Goal: Communication & Community: Connect with others

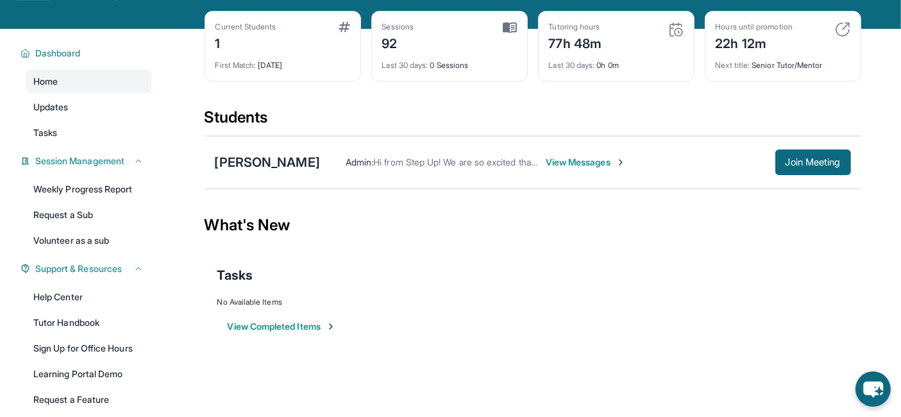
scroll to position [54, 0]
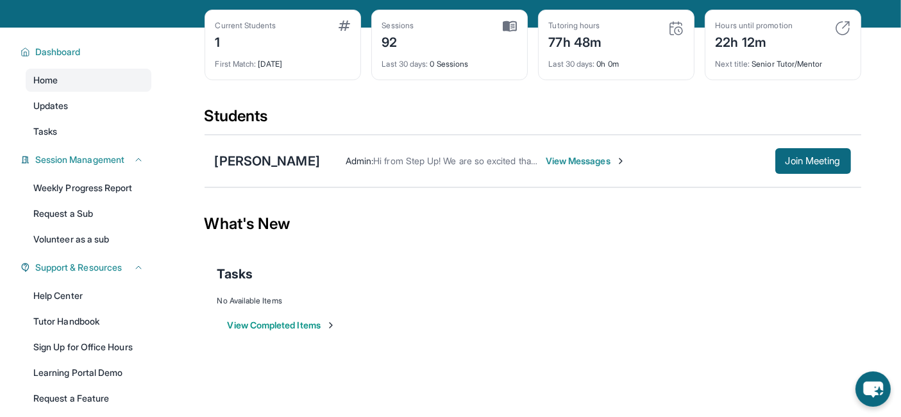
click at [556, 156] on span "View Messages" at bounding box center [586, 160] width 80 height 13
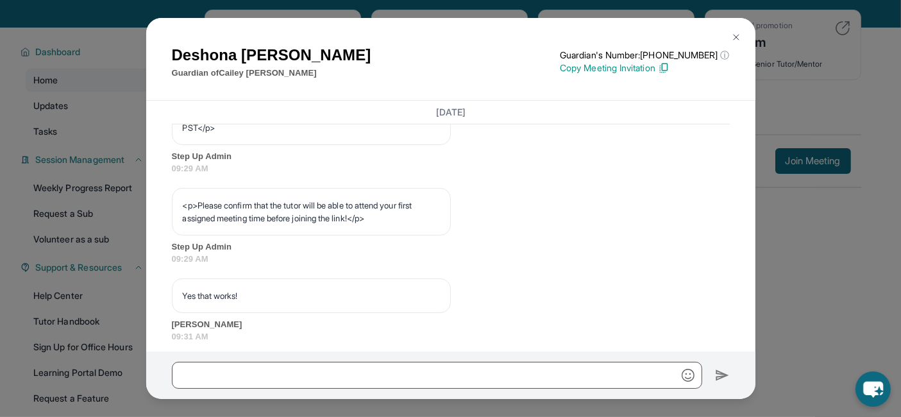
scroll to position [691, 0]
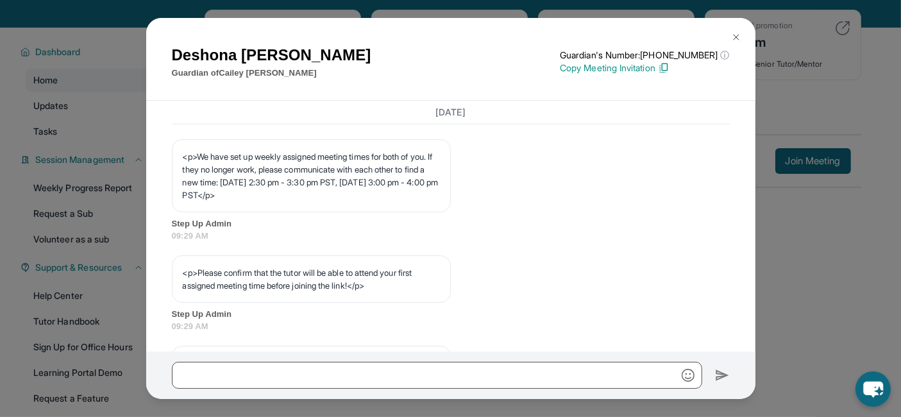
click at [809, 257] on div "Deshona Palacio Guardian of Cailey Palacio Guardian's Number: +17623394435 ⓘ Th…" at bounding box center [450, 208] width 901 height 417
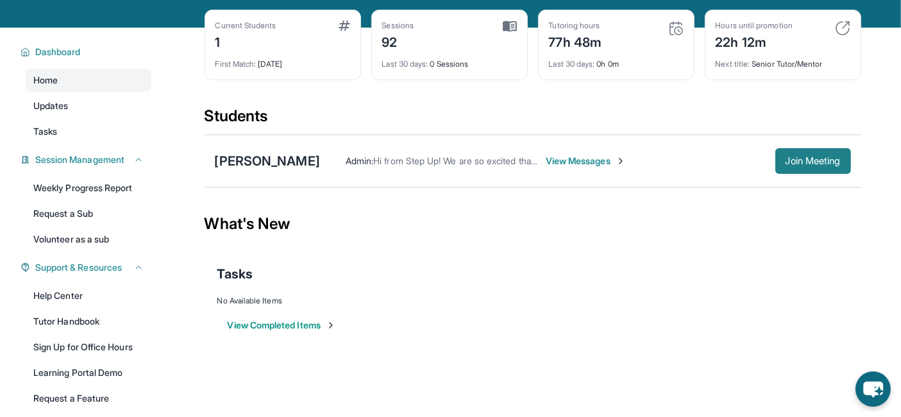
click at [816, 163] on span "Join Meeting" at bounding box center [812, 161] width 55 height 8
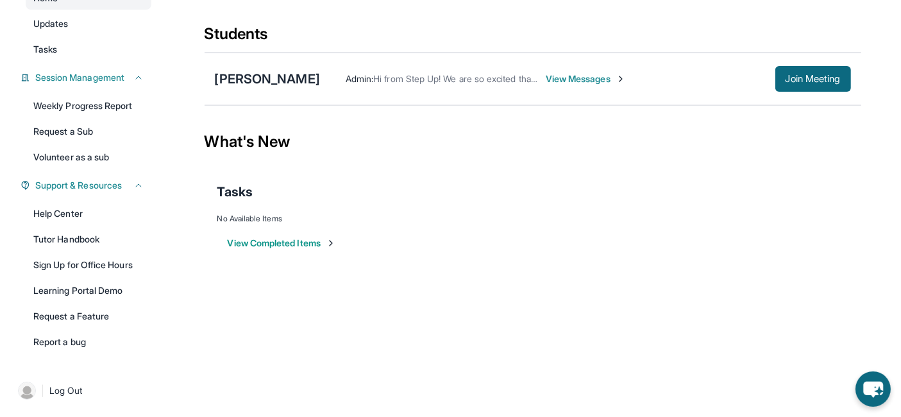
scroll to position [0, 0]
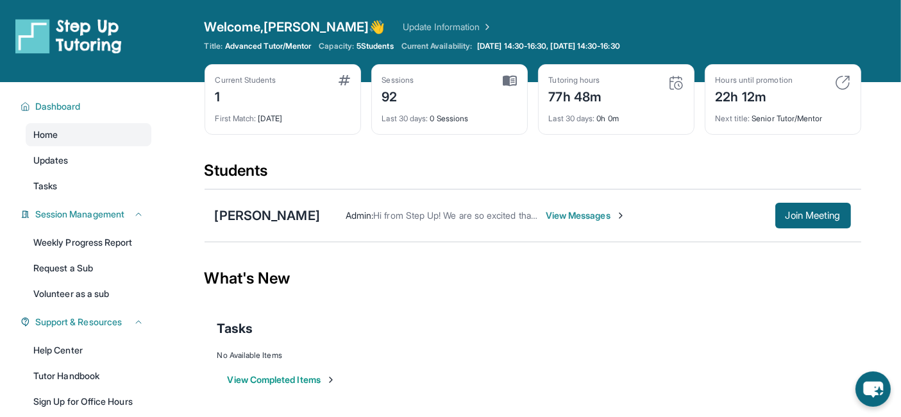
click at [387, 46] on span "5 Students" at bounding box center [374, 46] width 37 height 10
click at [479, 27] on img at bounding box center [485, 27] width 13 height 13
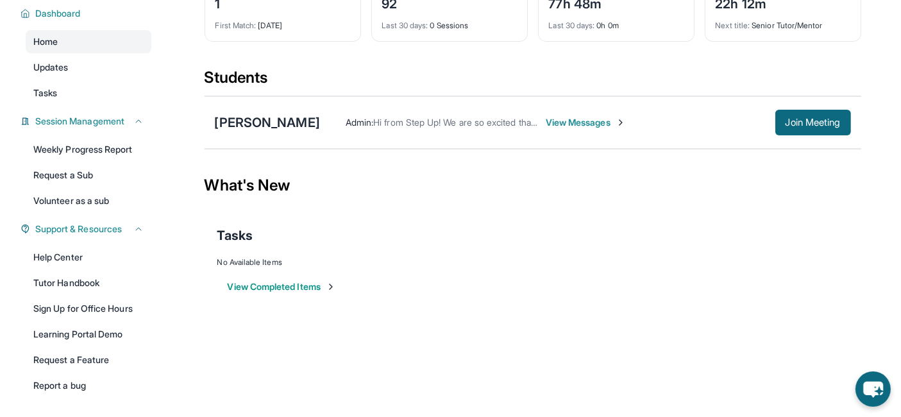
scroll to position [137, 0]
